Goal: Information Seeking & Learning: Find specific fact

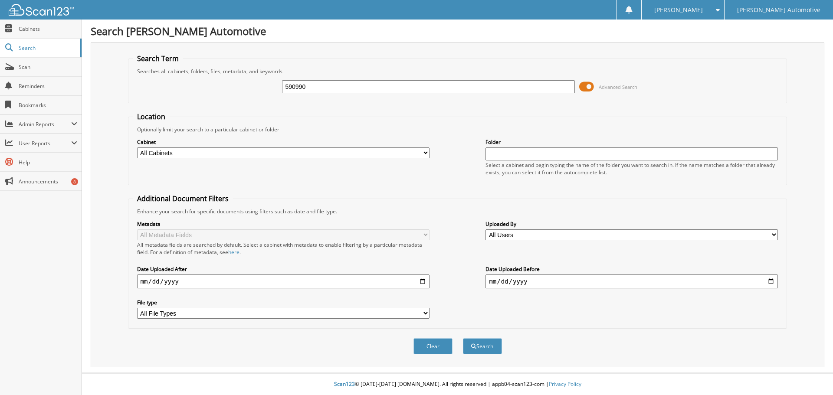
type input "590990"
click at [463, 338] on button "Search" at bounding box center [482, 346] width 39 height 16
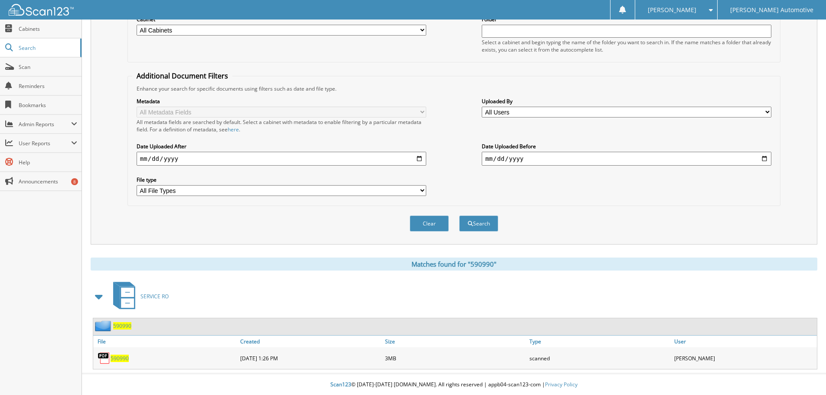
scroll to position [124, 0]
click at [118, 361] on span "590990" at bounding box center [120, 357] width 18 height 7
